Goal: Task Accomplishment & Management: Manage account settings

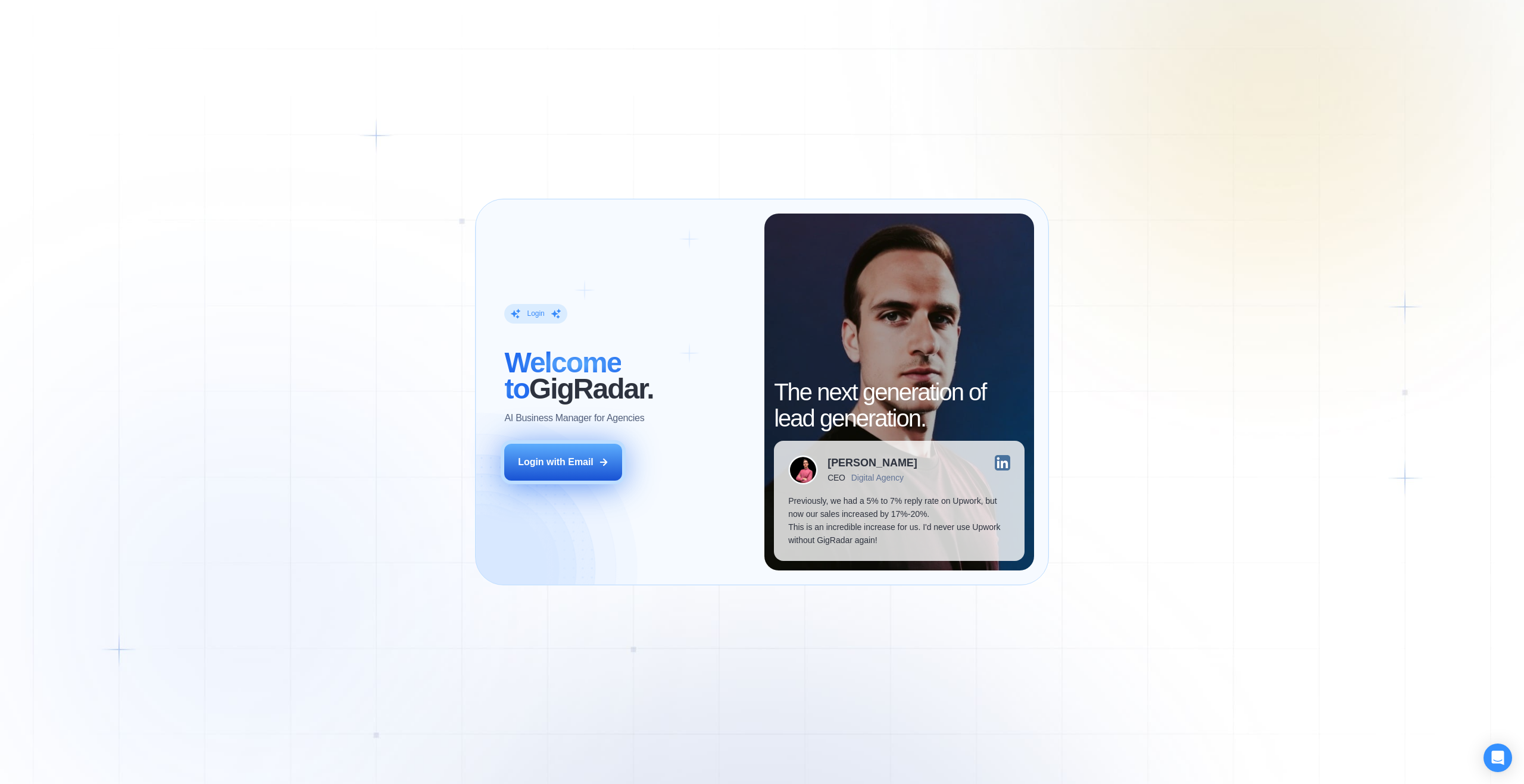
click at [560, 467] on div "Login with Email" at bounding box center [556, 461] width 76 height 13
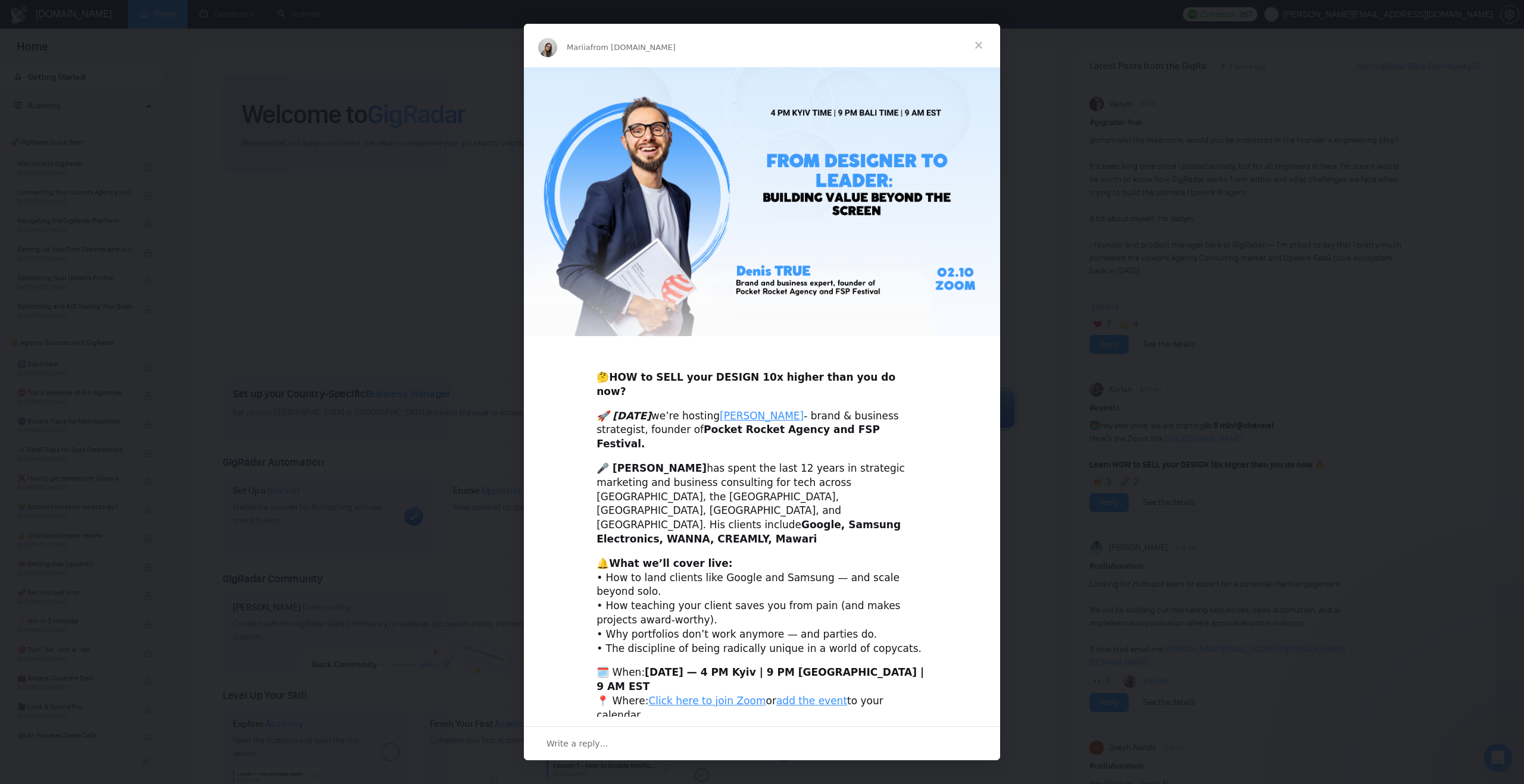
click at [983, 66] on span "Close" at bounding box center [979, 46] width 43 height 43
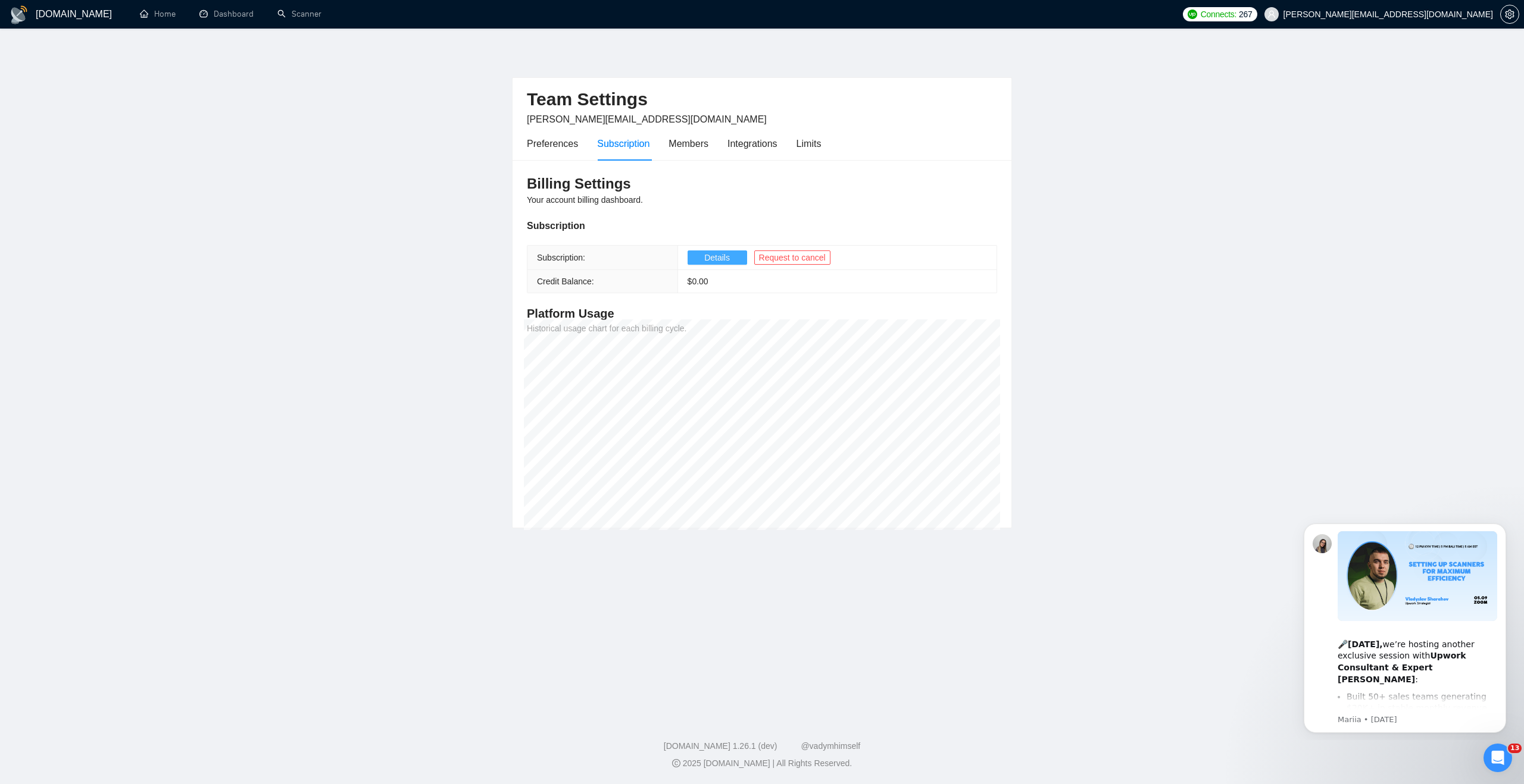
click at [713, 255] on span "Details" at bounding box center [717, 257] width 26 height 13
